Goal: Task Accomplishment & Management: Complete application form

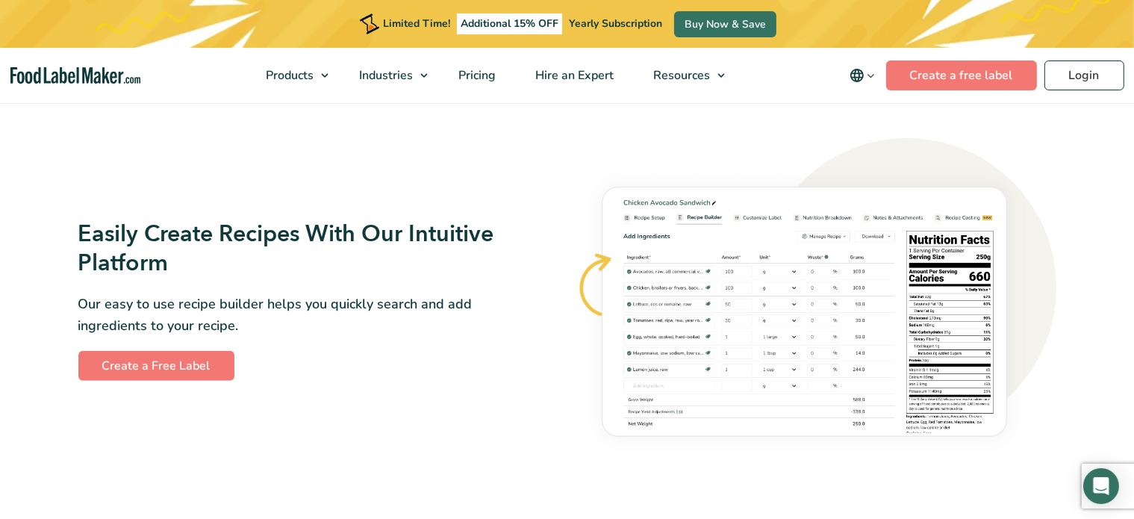
scroll to position [821, 0]
click at [113, 370] on link "Create a Free Label" at bounding box center [156, 365] width 156 height 30
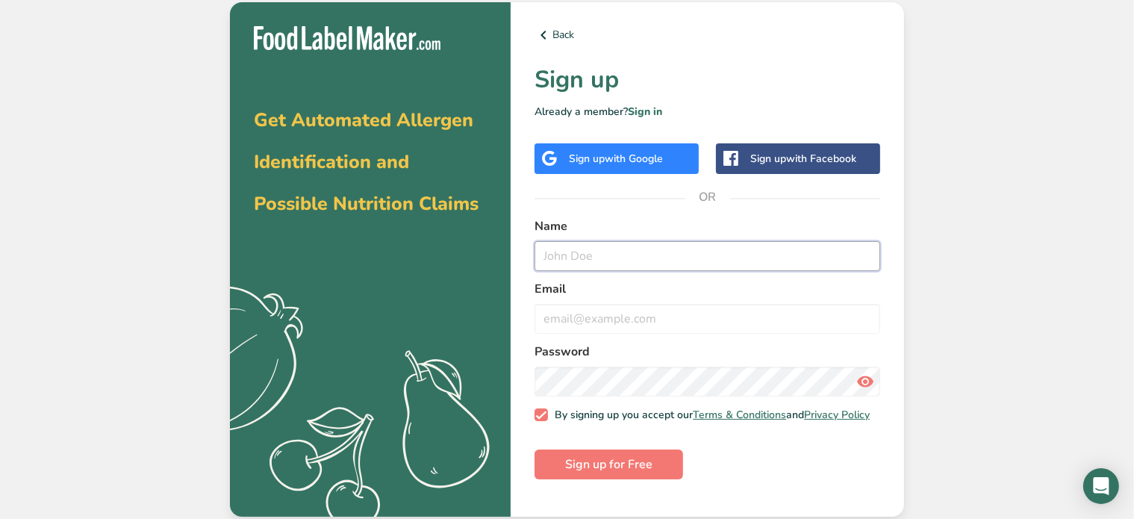
click at [599, 253] on input "text" at bounding box center [708, 256] width 346 height 30
type input "Crystal Harris"
type input "charris@naturalchoicefoods.com"
click at [541, 414] on span at bounding box center [541, 414] width 13 height 13
click at [541, 414] on input "By signing up you accept our Terms & Conditions and Privacy Policy" at bounding box center [540, 415] width 10 height 10
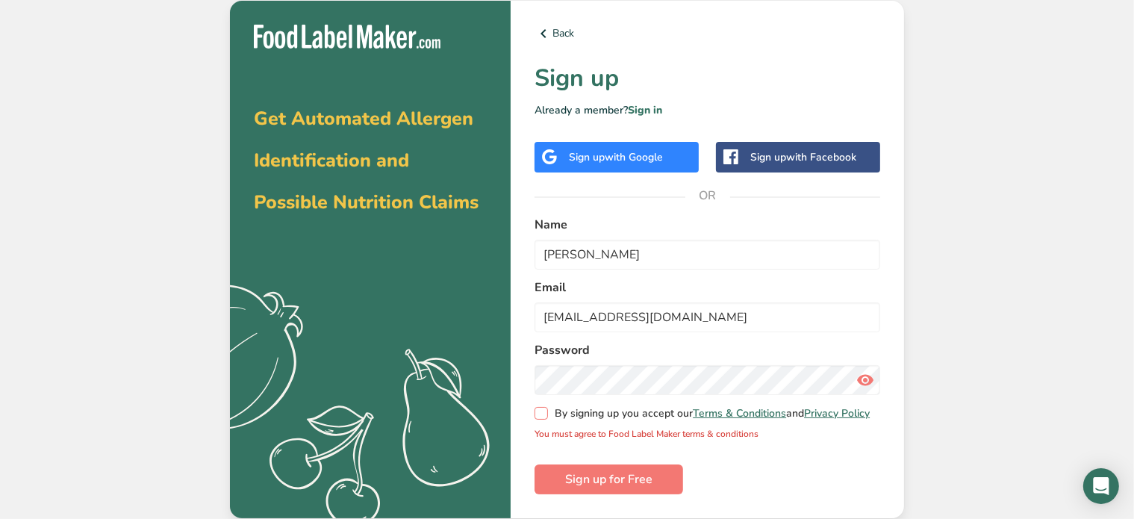
click at [545, 415] on span at bounding box center [541, 413] width 13 height 13
click at [544, 415] on input "By signing up you accept our Terms & Conditions and Privacy Policy" at bounding box center [540, 413] width 10 height 10
checkbox input "true"
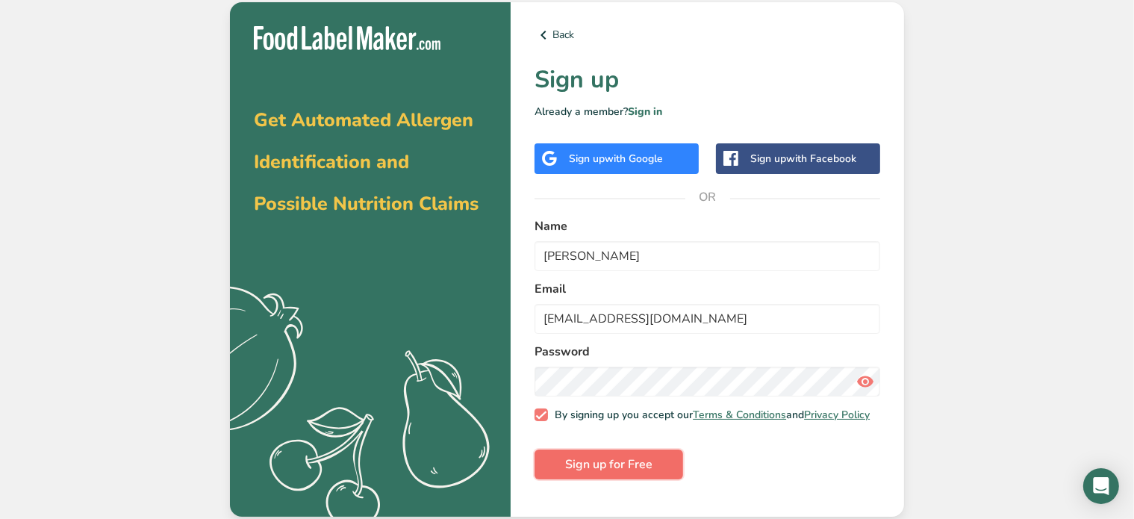
click at [606, 479] on button "Sign up for Free" at bounding box center [609, 464] width 149 height 30
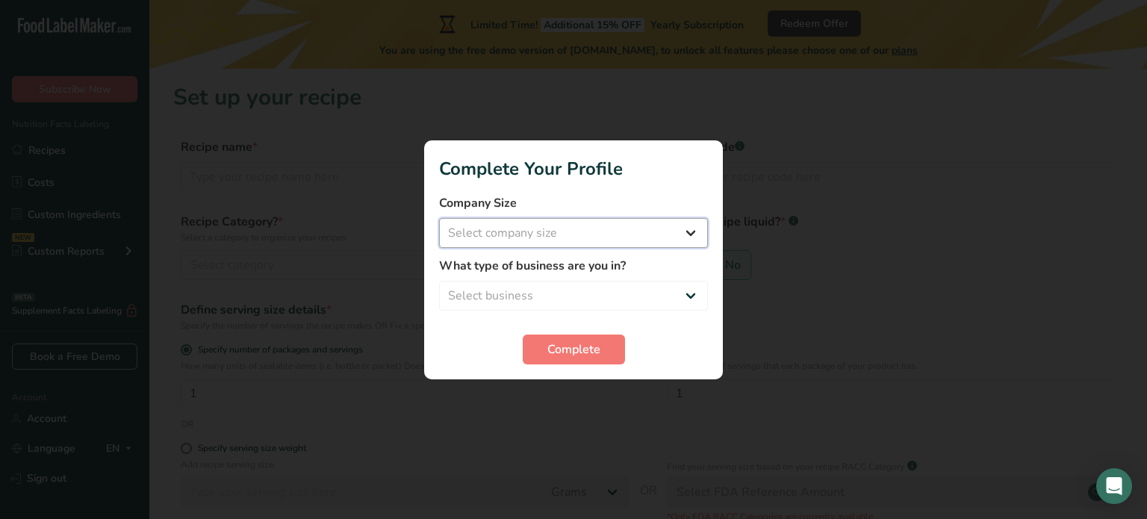
click at [545, 228] on select "Select company size Fewer than 10 Employees 10 to 50 Employees 51 to 500 Employ…" at bounding box center [573, 233] width 269 height 30
select select "3"
click at [439, 218] on select "Select company size Fewer than 10 Employees 10 to 50 Employees 51 to 500 Employ…" at bounding box center [573, 233] width 269 height 30
click at [543, 302] on select "Select business Packaged Food Manufacturer Restaurant & Cafe Bakery Meal Plans …" at bounding box center [573, 296] width 269 height 30
select select "1"
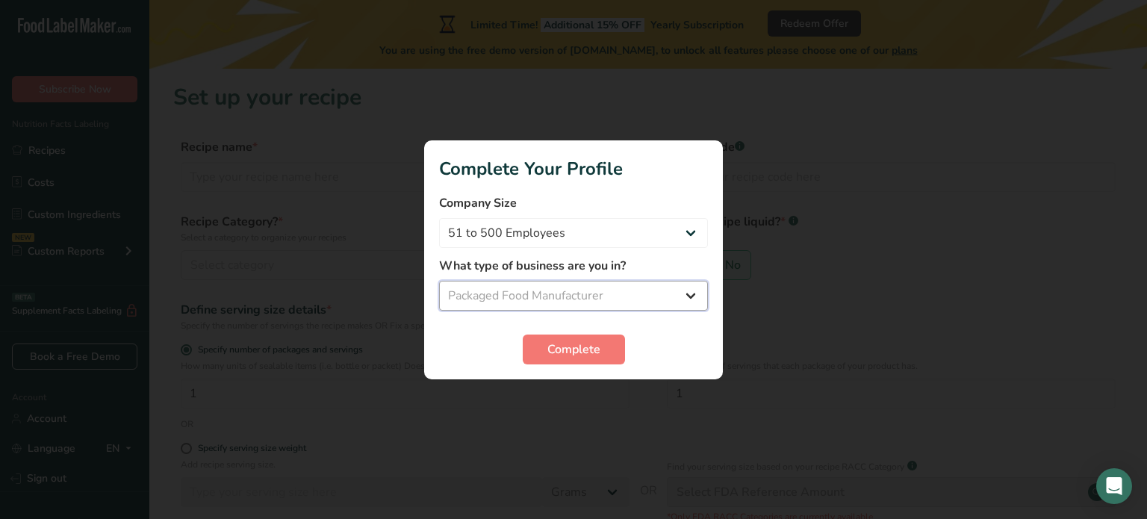
click at [439, 281] on select "Select business Packaged Food Manufacturer Restaurant & Cafe Bakery Meal Plans …" at bounding box center [573, 296] width 269 height 30
click at [584, 352] on span "Complete" at bounding box center [573, 349] width 53 height 18
